Goal: Task Accomplishment & Management: Manage account settings

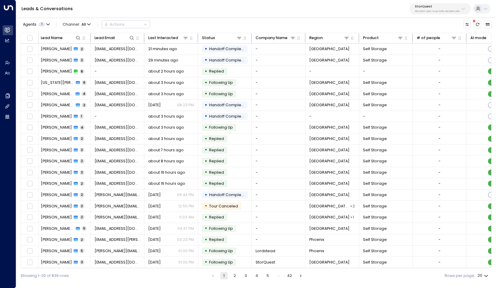
scroll to position [0, 2]
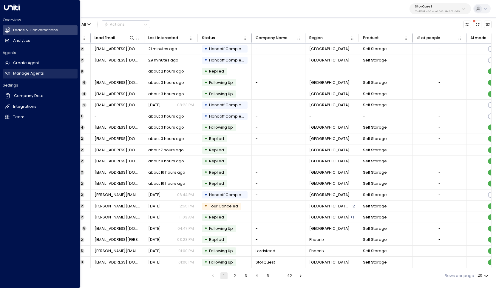
click at [23, 71] on h2 "Manage Agents" at bounding box center [28, 74] width 31 height 6
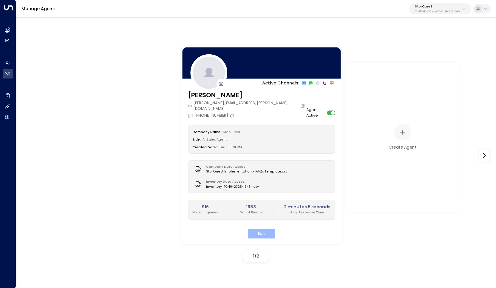
click at [259, 229] on button "Edit" at bounding box center [261, 233] width 27 height 9
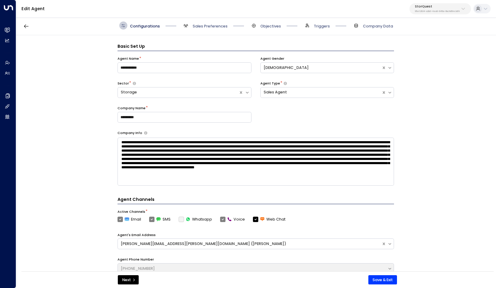
scroll to position [8, 0]
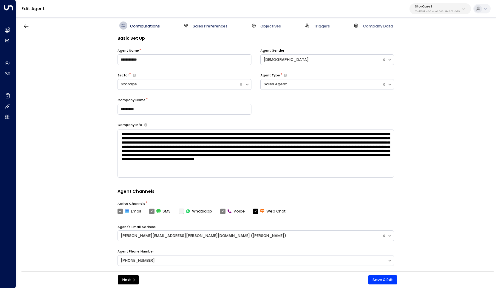
click at [198, 28] on span "Sales Preferences" at bounding box center [210, 26] width 35 height 5
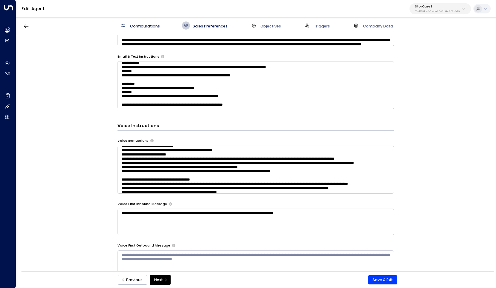
scroll to position [49, 0]
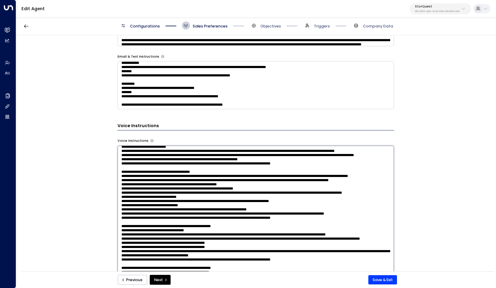
drag, startPoint x: 142, startPoint y: 175, endPoint x: 123, endPoint y: 168, distance: 19.7
click at [123, 168] on textarea at bounding box center [255, 213] width 276 height 134
paste textarea "**********"
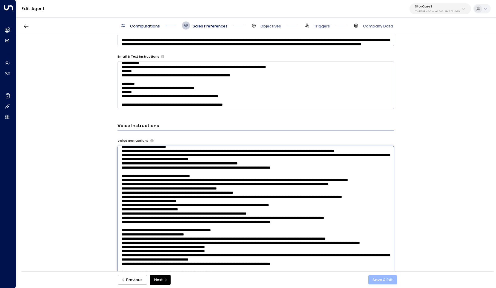
type textarea "**********"
click at [381, 281] on button "Save & Exit" at bounding box center [382, 280] width 29 height 10
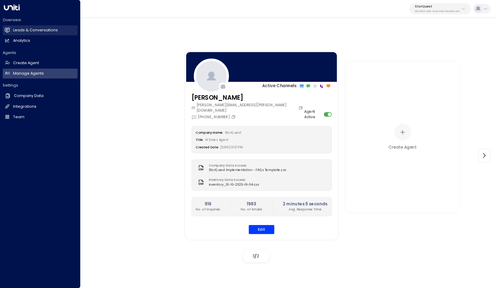
click at [17, 29] on h2 "Leads & Conversations" at bounding box center [35, 30] width 45 height 6
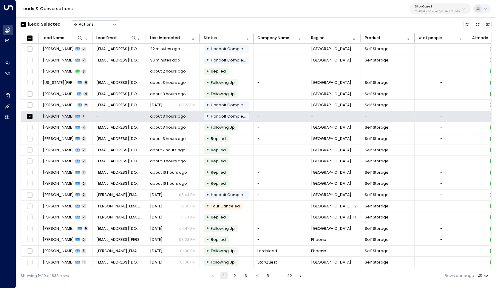
click at [90, 24] on div "Actions" at bounding box center [83, 24] width 21 height 5
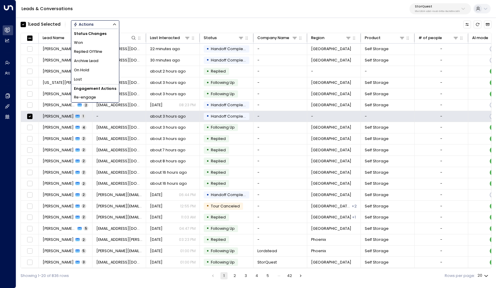
click at [97, 59] on span "Archive Lead" at bounding box center [86, 61] width 24 height 6
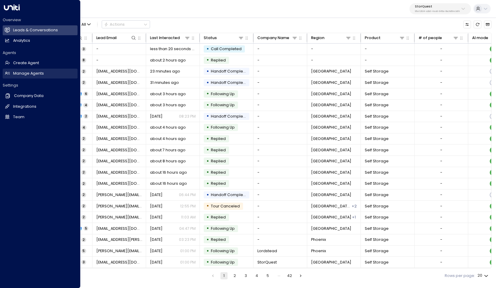
click at [29, 73] on h2 "Manage Agents" at bounding box center [28, 74] width 31 height 6
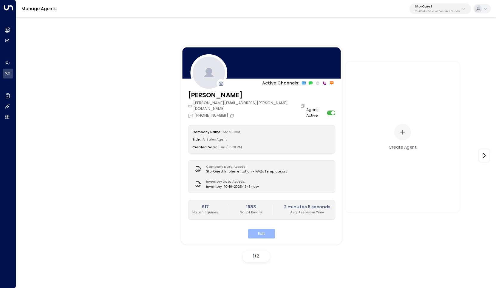
click at [263, 229] on button "Edit" at bounding box center [261, 233] width 27 height 9
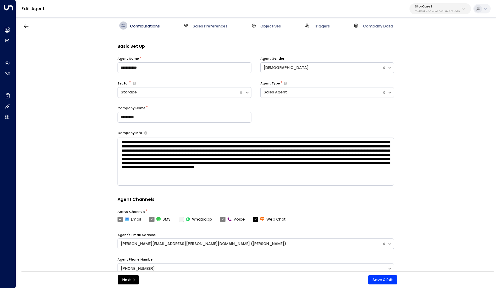
scroll to position [8, 0]
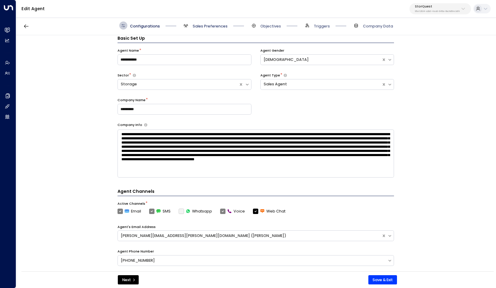
click at [209, 24] on span "Sales Preferences" at bounding box center [210, 26] width 35 height 5
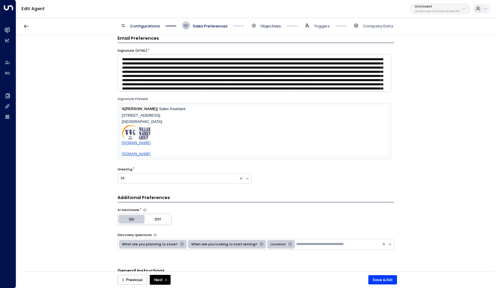
click at [264, 26] on span "Objectives" at bounding box center [270, 26] width 21 height 5
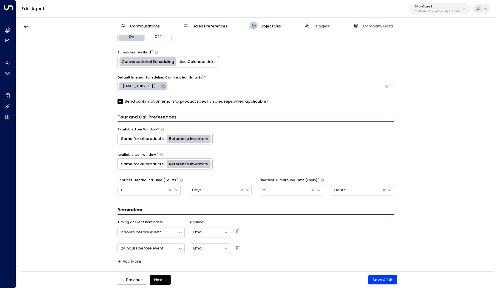
scroll to position [286, 0]
click at [201, 25] on span "Sales Preferences" at bounding box center [210, 26] width 35 height 5
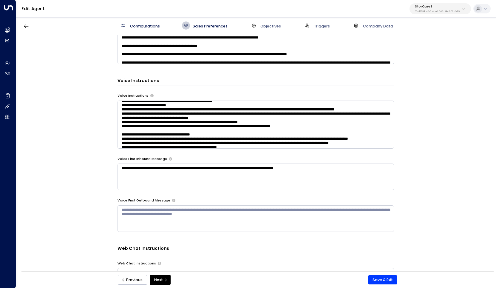
scroll to position [53, 0]
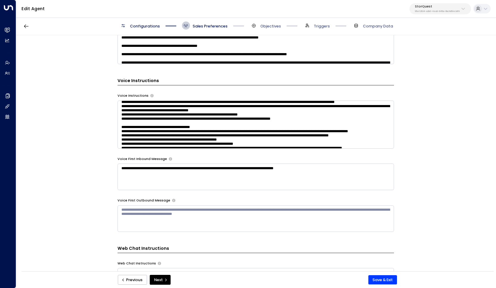
click at [284, 126] on textarea at bounding box center [255, 124] width 276 height 48
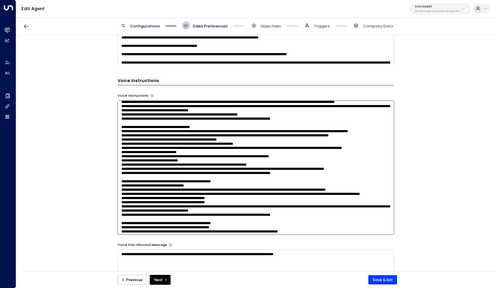
click at [257, 119] on textarea at bounding box center [255, 167] width 276 height 134
click at [324, 136] on textarea at bounding box center [255, 167] width 276 height 134
click at [271, 125] on textarea at bounding box center [255, 167] width 276 height 134
click at [325, 119] on textarea at bounding box center [255, 167] width 276 height 134
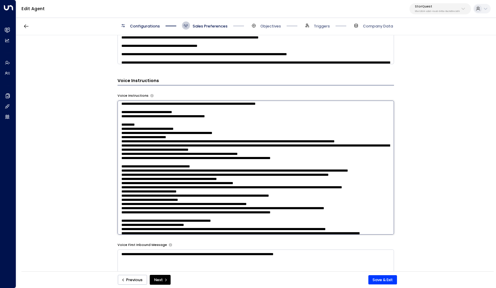
scroll to position [13, 0]
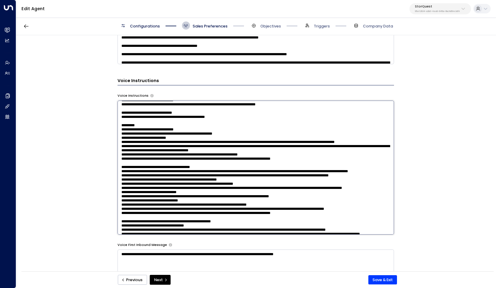
click at [271, 160] on textarea at bounding box center [255, 167] width 276 height 134
click at [268, 162] on textarea at bounding box center [255, 167] width 276 height 134
click at [198, 164] on textarea at bounding box center [255, 167] width 276 height 134
click at [267, 164] on textarea at bounding box center [255, 167] width 276 height 134
click at [210, 165] on textarea at bounding box center [255, 167] width 276 height 134
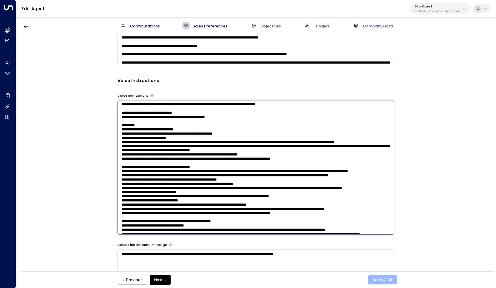
type textarea "**********"
click at [374, 279] on button "Save & Exit" at bounding box center [382, 280] width 29 height 10
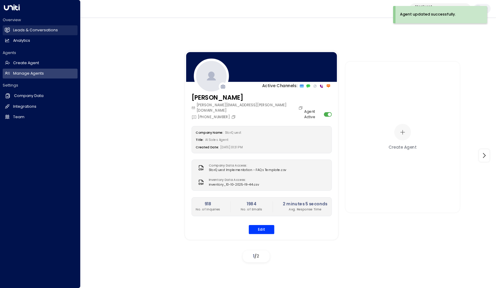
click at [16, 29] on h2 "Leads & Conversations" at bounding box center [35, 30] width 45 height 6
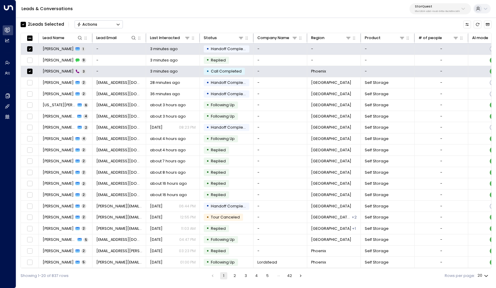
click at [98, 25] on button "Actions" at bounding box center [99, 24] width 48 height 8
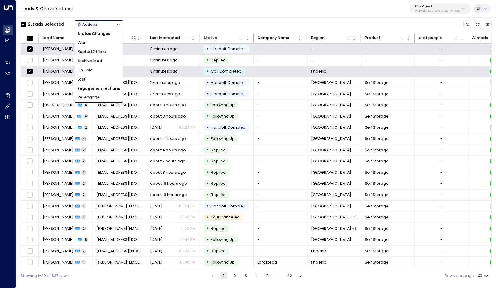
click at [99, 61] on span "Archive Lead" at bounding box center [90, 61] width 24 height 6
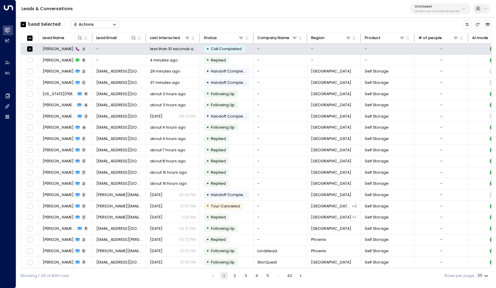
click at [98, 24] on button "Actions" at bounding box center [95, 24] width 48 height 8
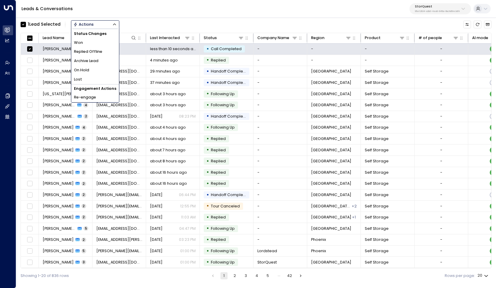
click at [101, 60] on li "Archive Lead" at bounding box center [95, 60] width 48 height 9
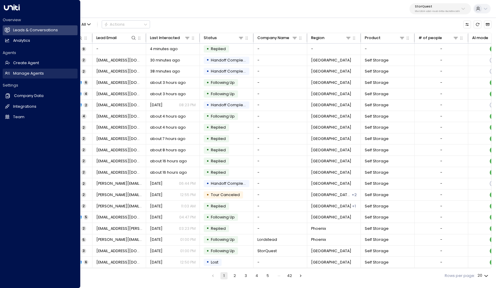
click at [21, 71] on h2 "Manage Agents" at bounding box center [28, 74] width 31 height 6
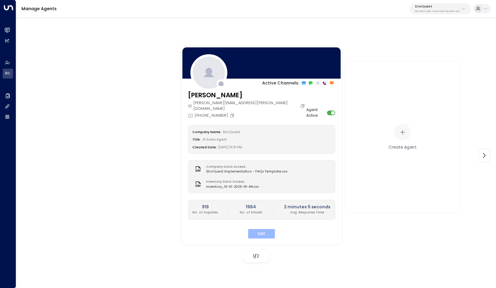
click at [268, 229] on button "Edit" at bounding box center [261, 233] width 27 height 9
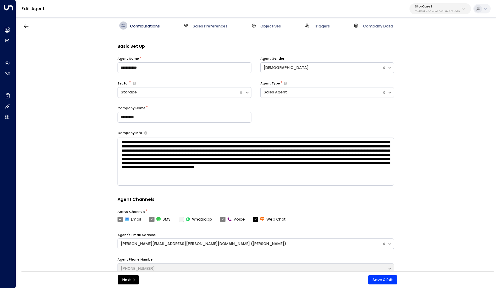
scroll to position [8, 0]
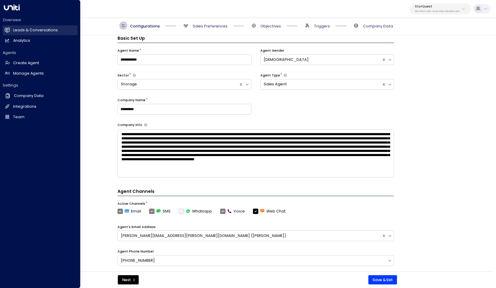
click at [50, 28] on h2 "Leads & Conversations" at bounding box center [35, 30] width 45 height 6
